Goal: Transaction & Acquisition: Purchase product/service

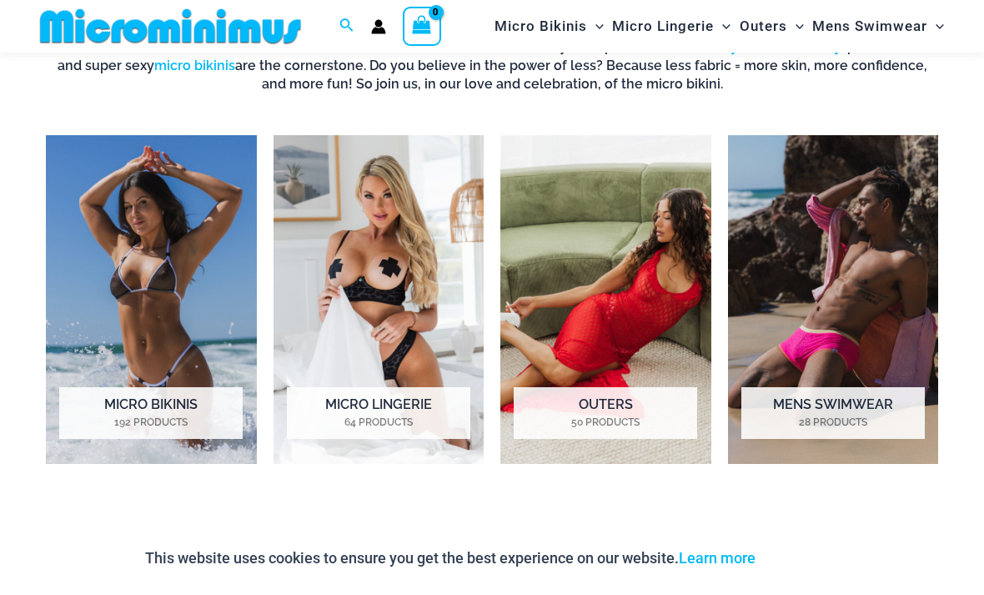
scroll to position [1060, 0]
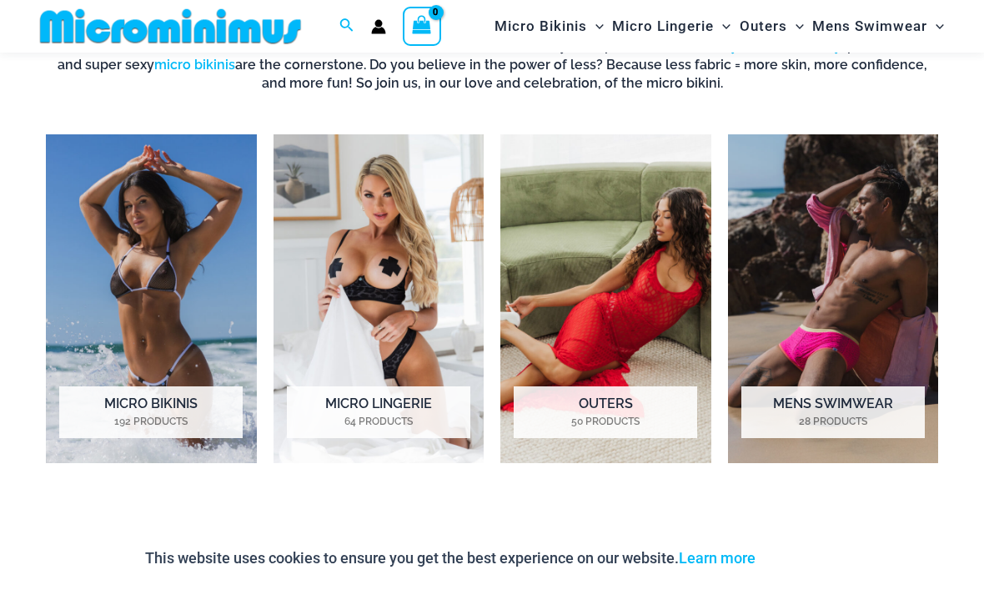
click at [123, 254] on img "Visit product category Micro Bikinis" at bounding box center [151, 298] width 211 height 328
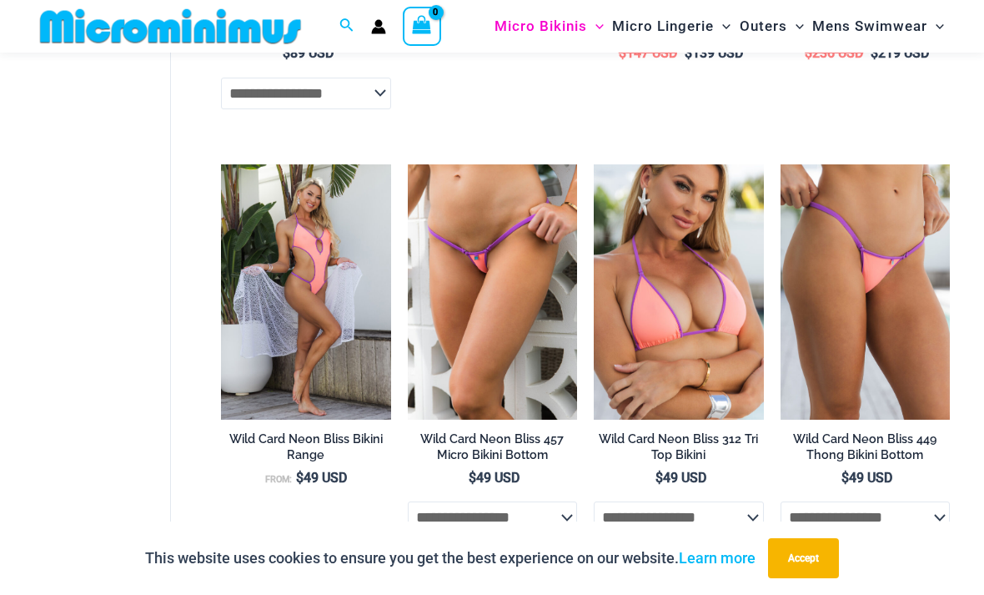
scroll to position [3052, 0]
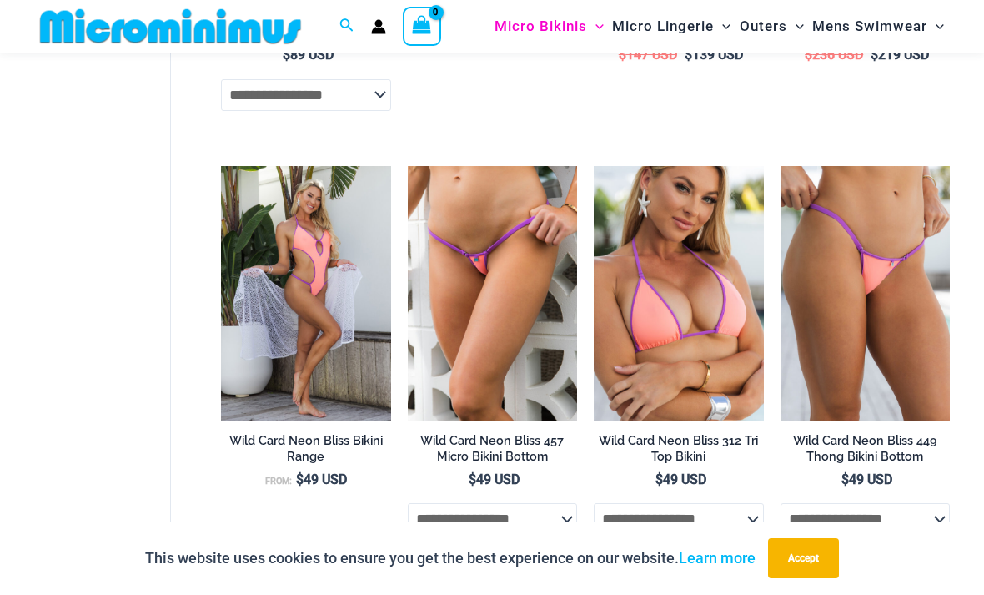
click at [408, 166] on img at bounding box center [408, 166] width 0 height 0
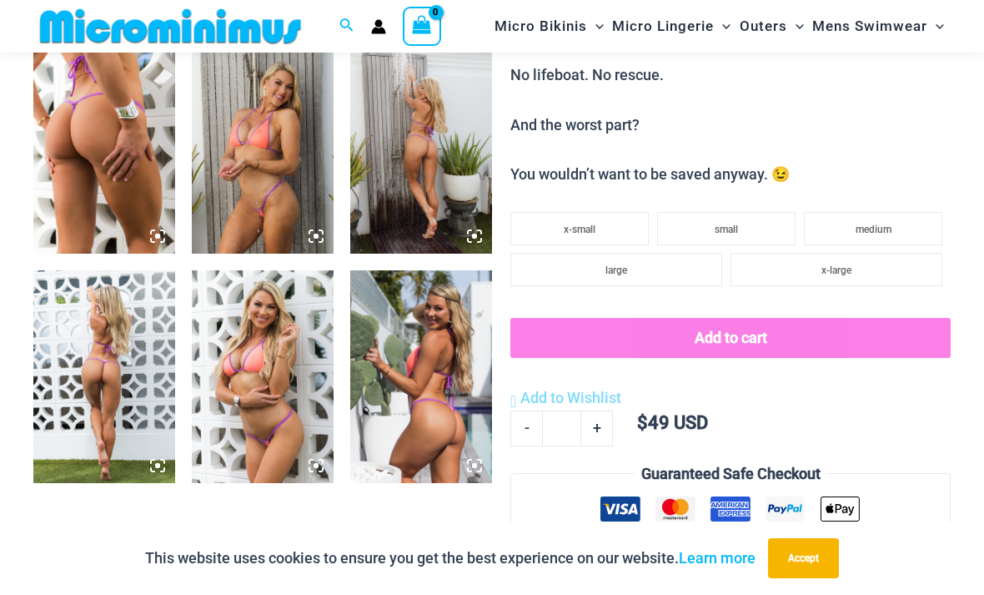
scroll to position [773, 0]
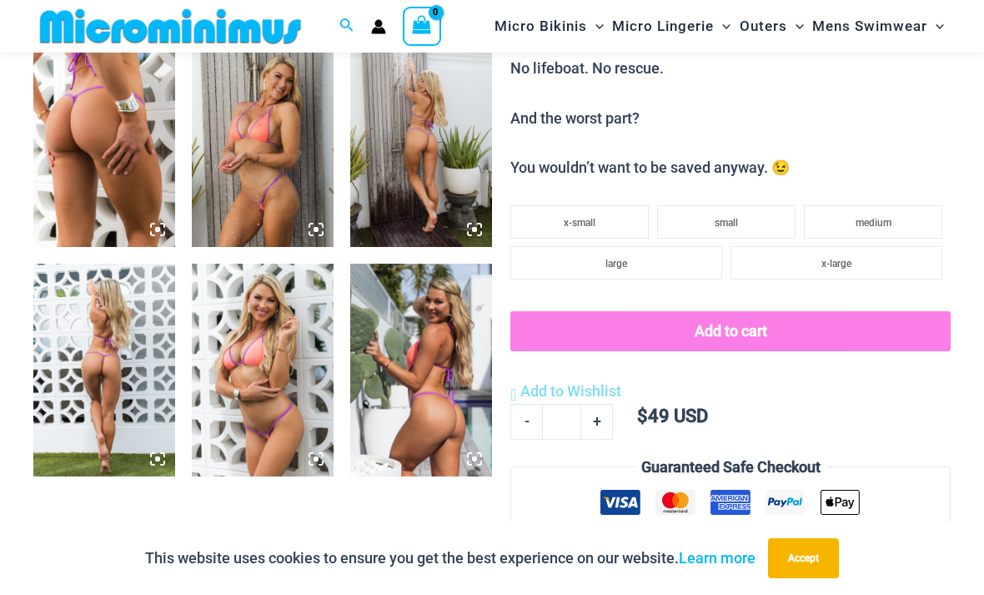
click at [88, 397] on img at bounding box center [104, 370] width 142 height 213
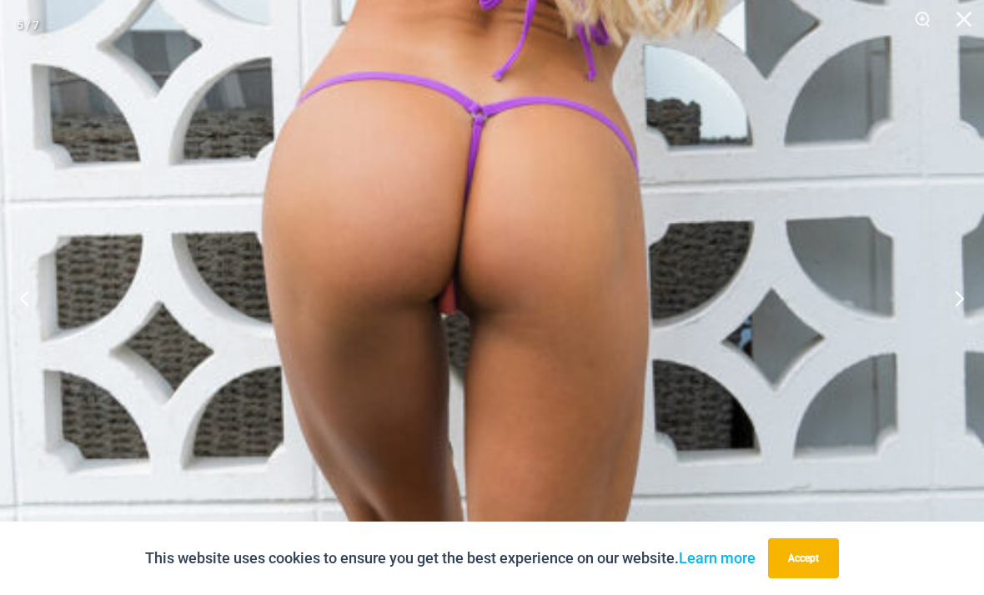
click at [965, 28] on button "Close" at bounding box center [959, 25] width 42 height 50
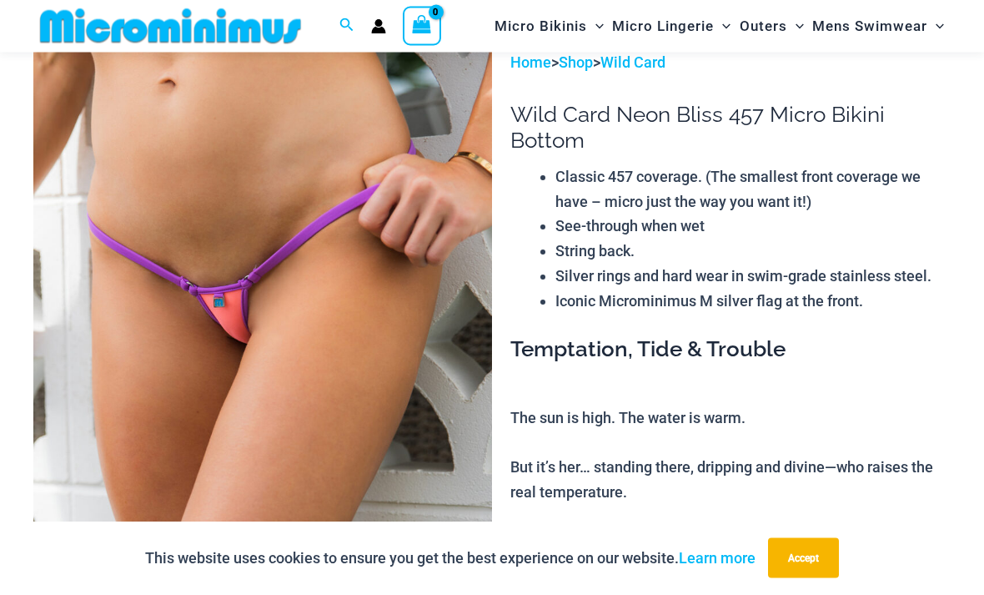
scroll to position [0, 0]
